Goal: Use online tool/utility: Utilize a website feature to perform a specific function

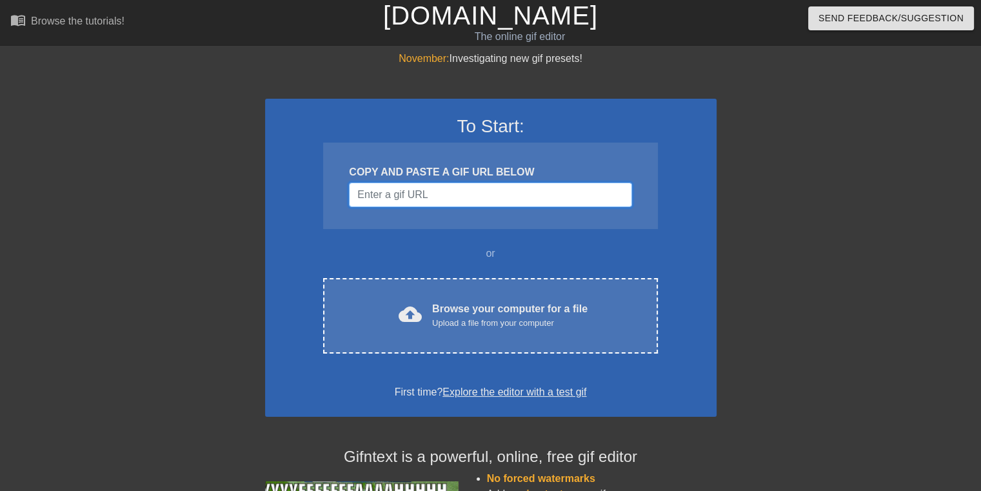
drag, startPoint x: 0, startPoint y: 0, endPoint x: 375, endPoint y: 199, distance: 424.6
click at [375, 199] on input "Username" at bounding box center [490, 195] width 283 height 25
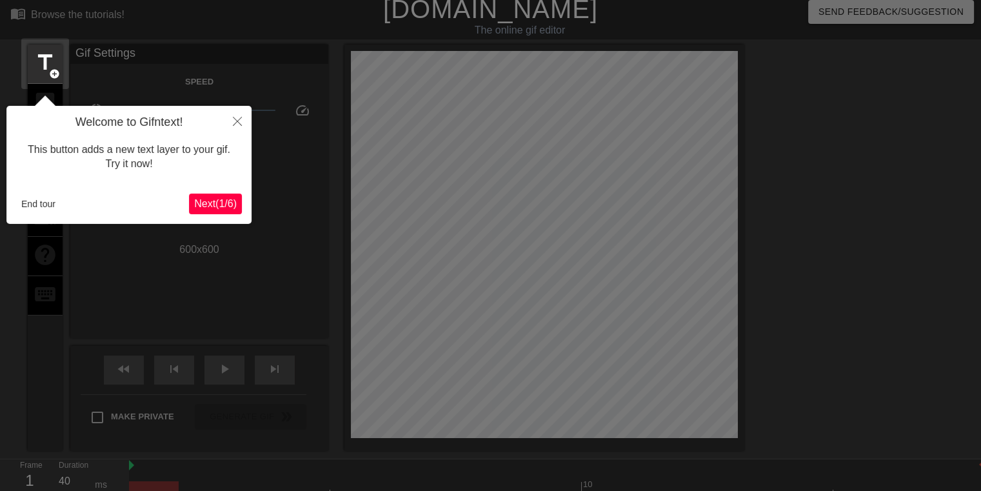
scroll to position [31, 0]
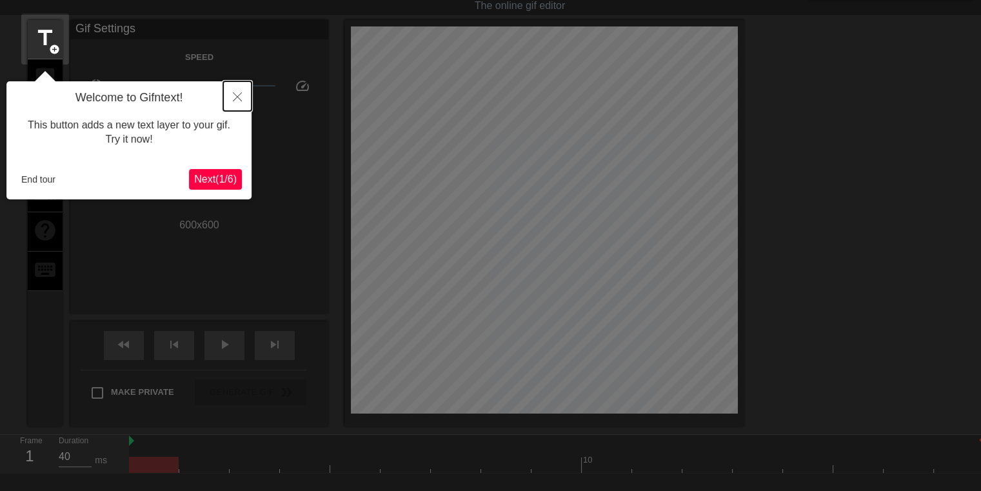
click at [241, 96] on icon "Close" at bounding box center [237, 96] width 9 height 9
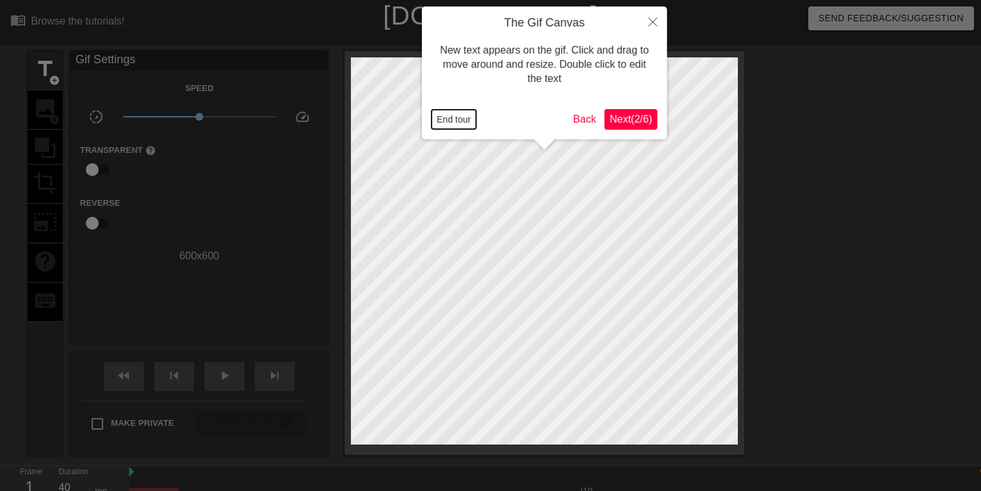
click at [444, 115] on button "End tour" at bounding box center [454, 119] width 45 height 19
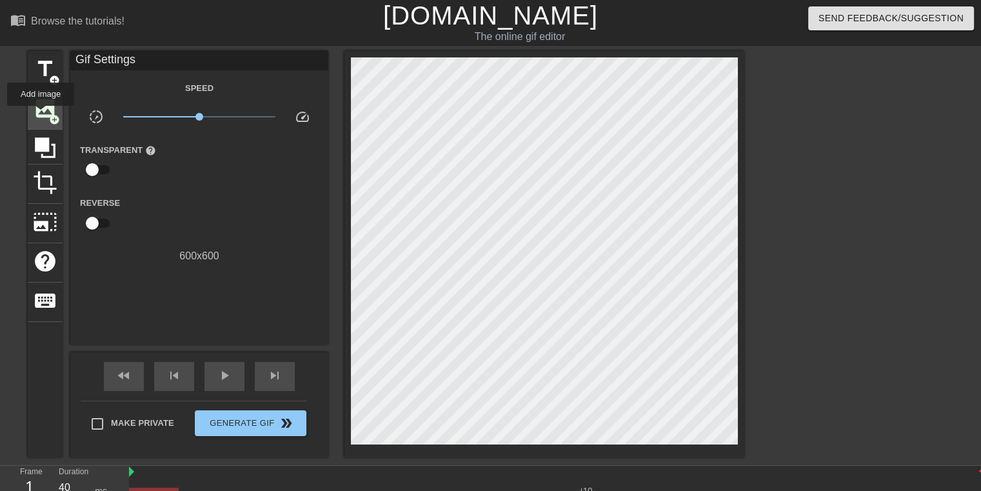
click at [41, 115] on span "image" at bounding box center [45, 108] width 25 height 25
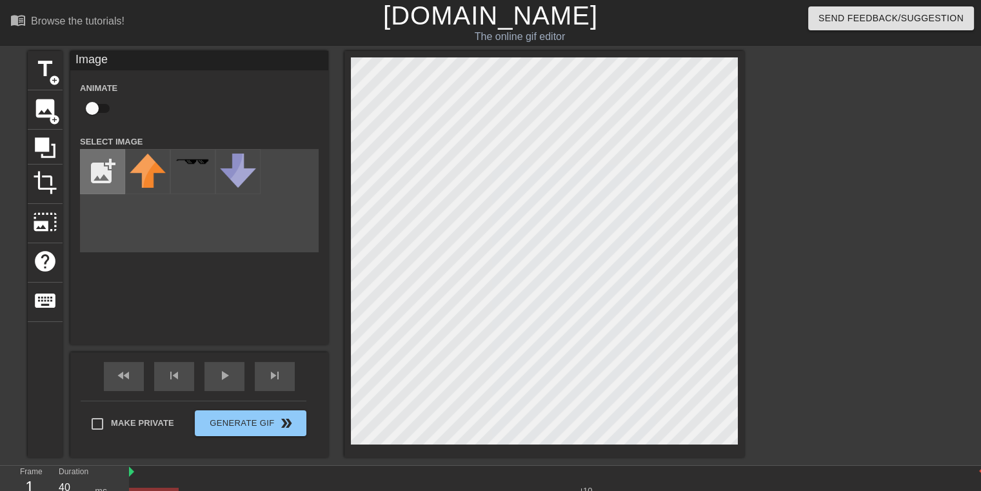
click at [98, 157] on input "file" at bounding box center [103, 172] width 44 height 44
type input "C:\fakepath\logo.png"
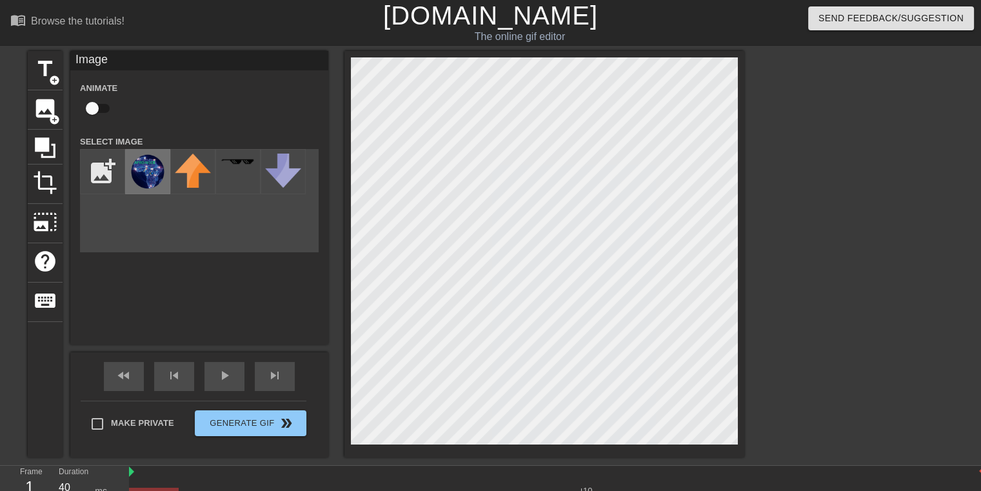
click at [146, 163] on img at bounding box center [148, 172] width 36 height 36
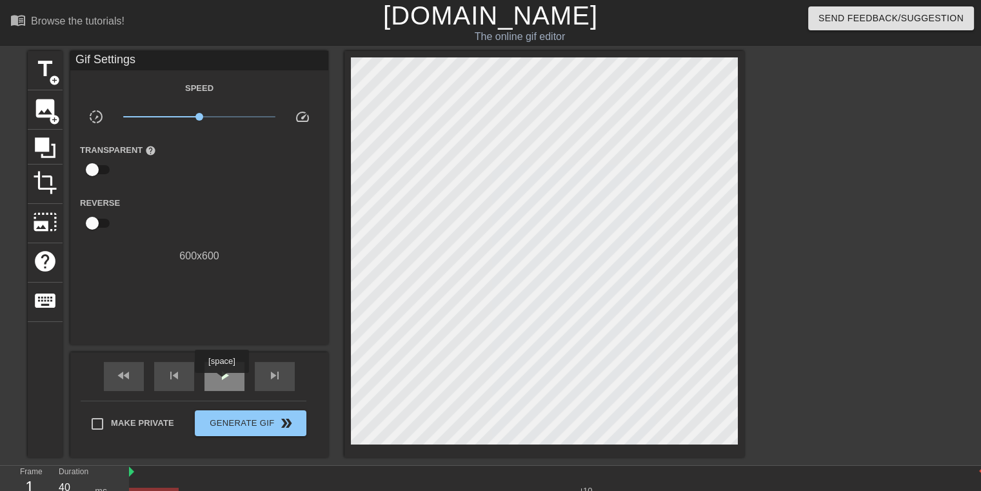
click at [221, 382] on span "play_arrow" at bounding box center [224, 375] width 15 height 15
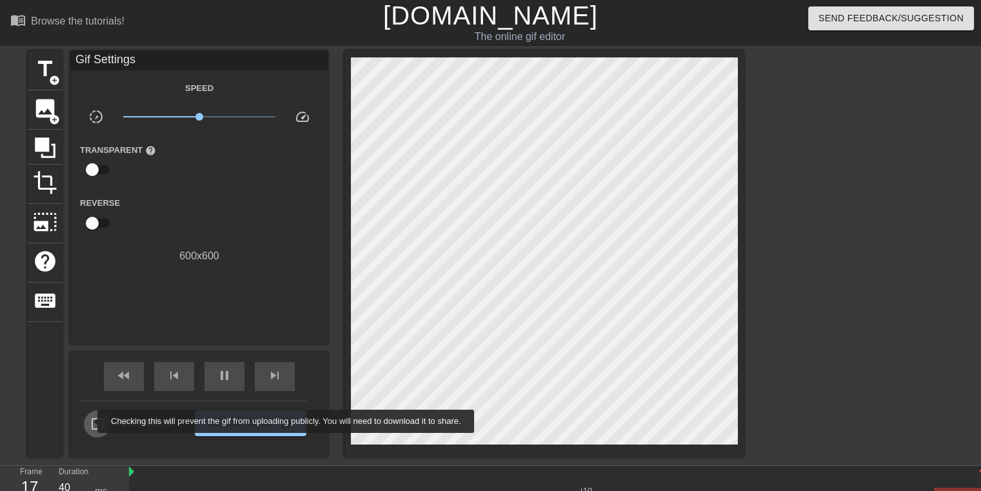
click at [89, 421] on input "Make Private" at bounding box center [97, 423] width 27 height 27
checkbox input "true"
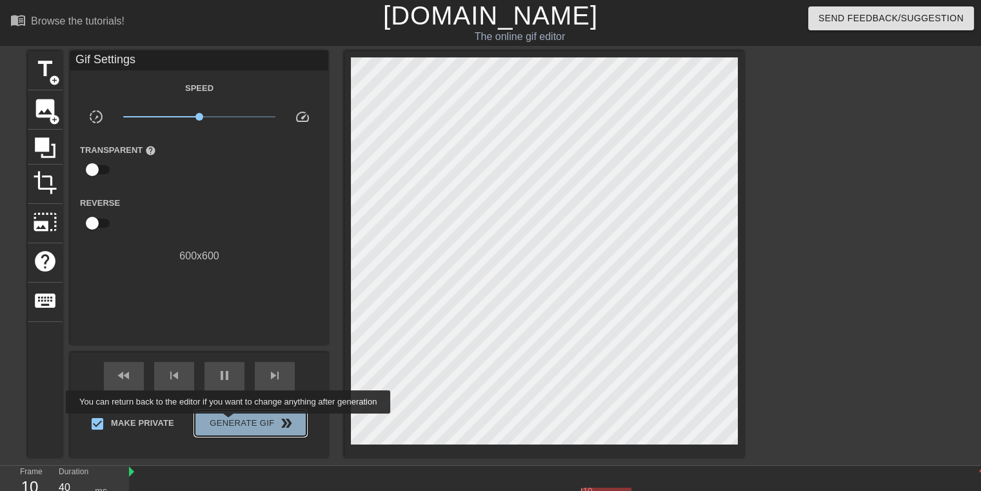
click at [230, 423] on span "Generate Gif double_arrow" at bounding box center [250, 423] width 101 height 15
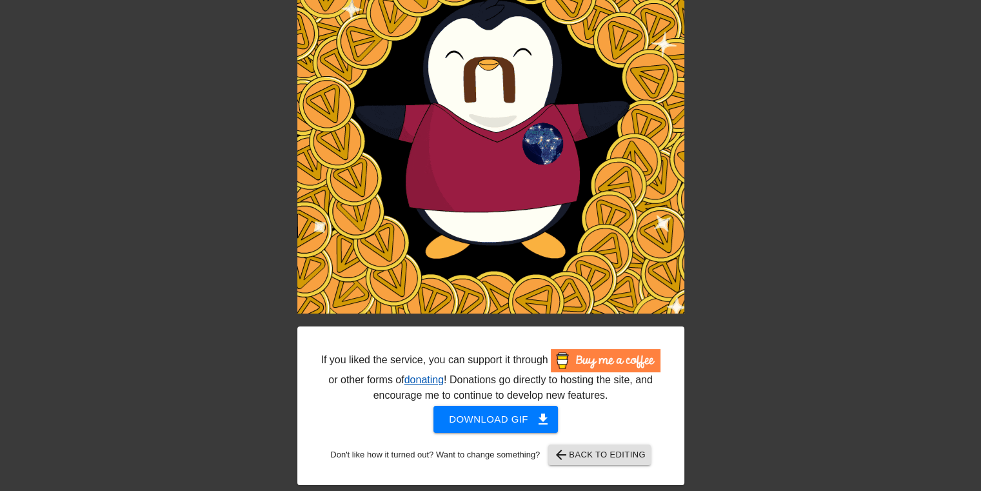
scroll to position [115, 0]
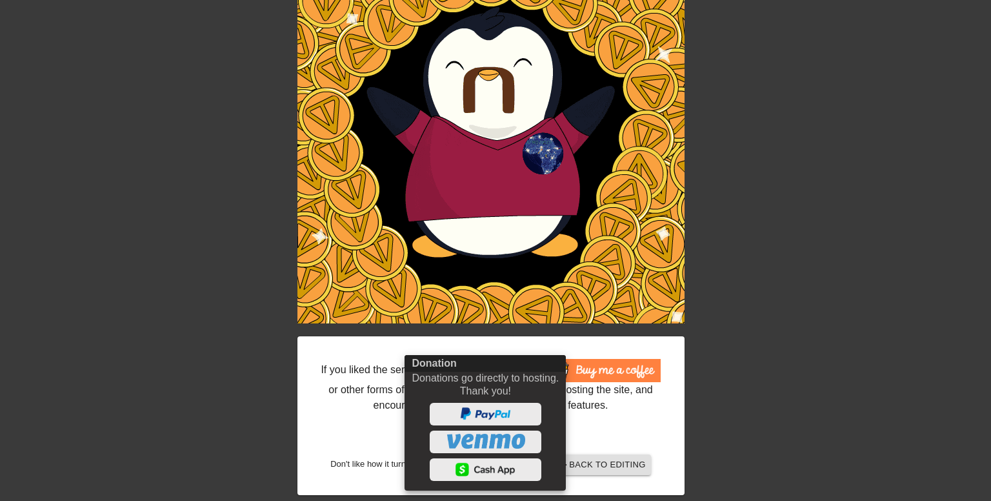
click at [736, 425] on div at bounding box center [495, 250] width 991 height 501
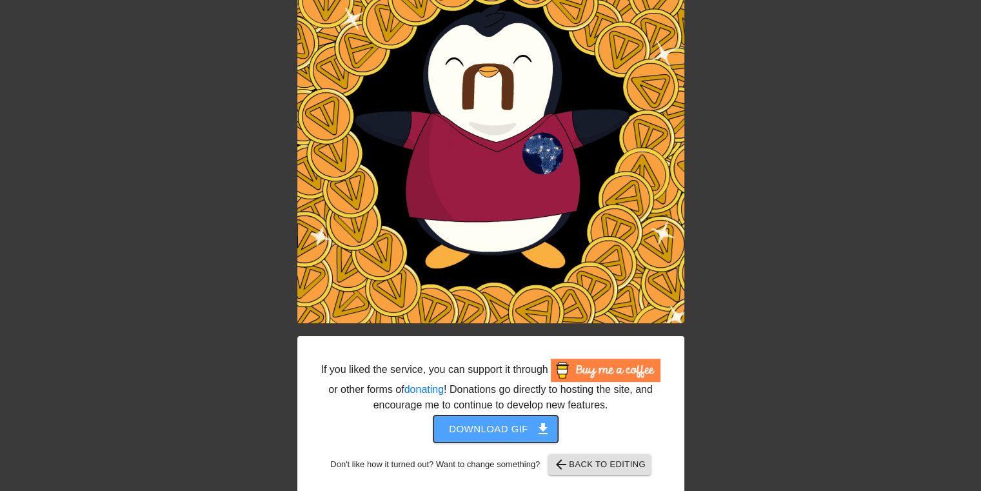
click at [538, 429] on span "get_app" at bounding box center [543, 428] width 15 height 15
